Goal: Navigation & Orientation: Find specific page/section

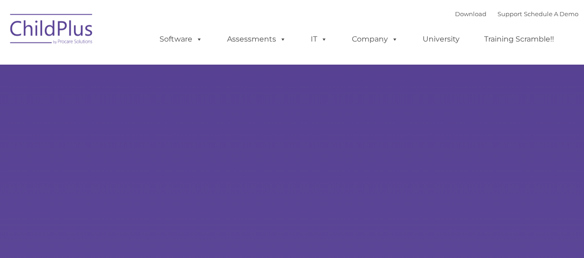
type input ""
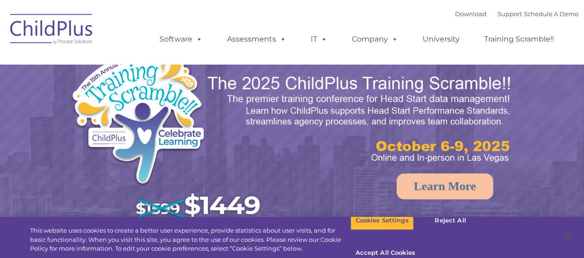
select select "MEDIUM"
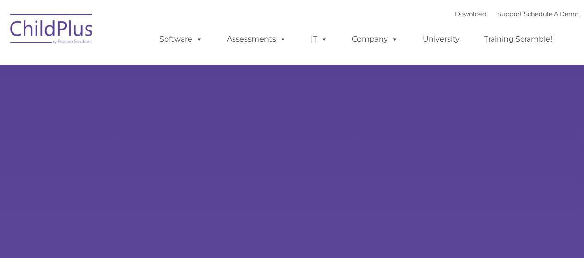
type input ""
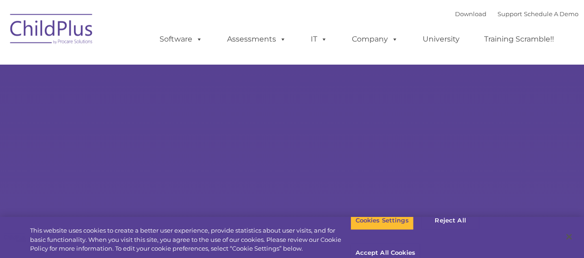
select select "MEDIUM"
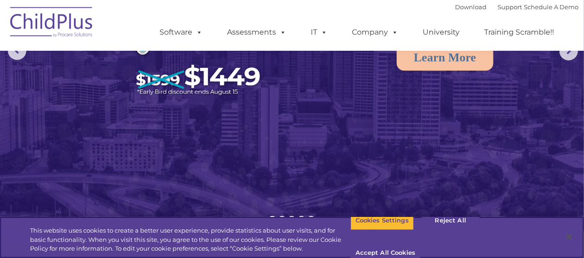
scroll to position [134, 0]
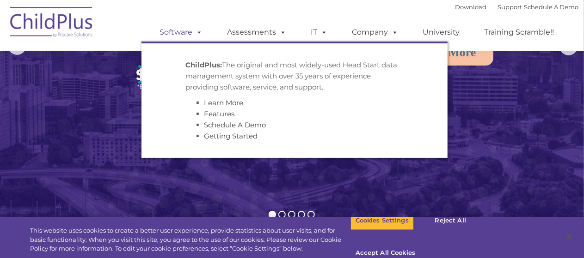
click at [187, 36] on link "Software" at bounding box center [181, 32] width 61 height 18
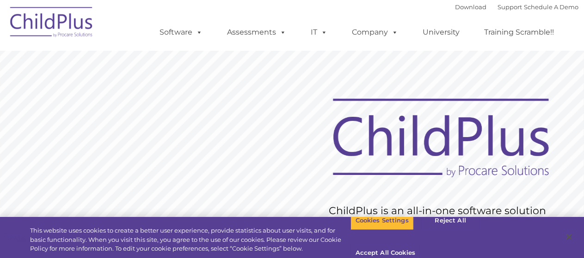
click at [67, 29] on img at bounding box center [52, 23] width 92 height 46
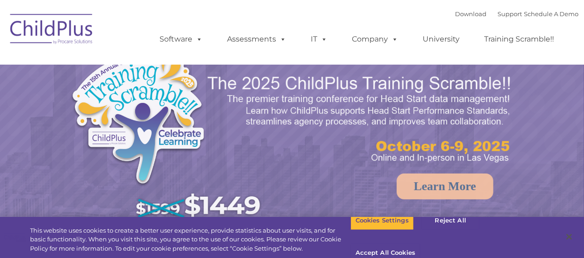
select select "MEDIUM"
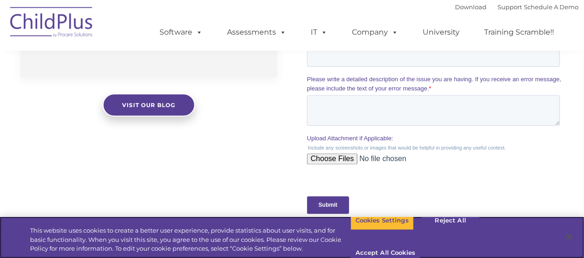
scroll to position [866, 0]
